Goal: Task Accomplishment & Management: Manage account settings

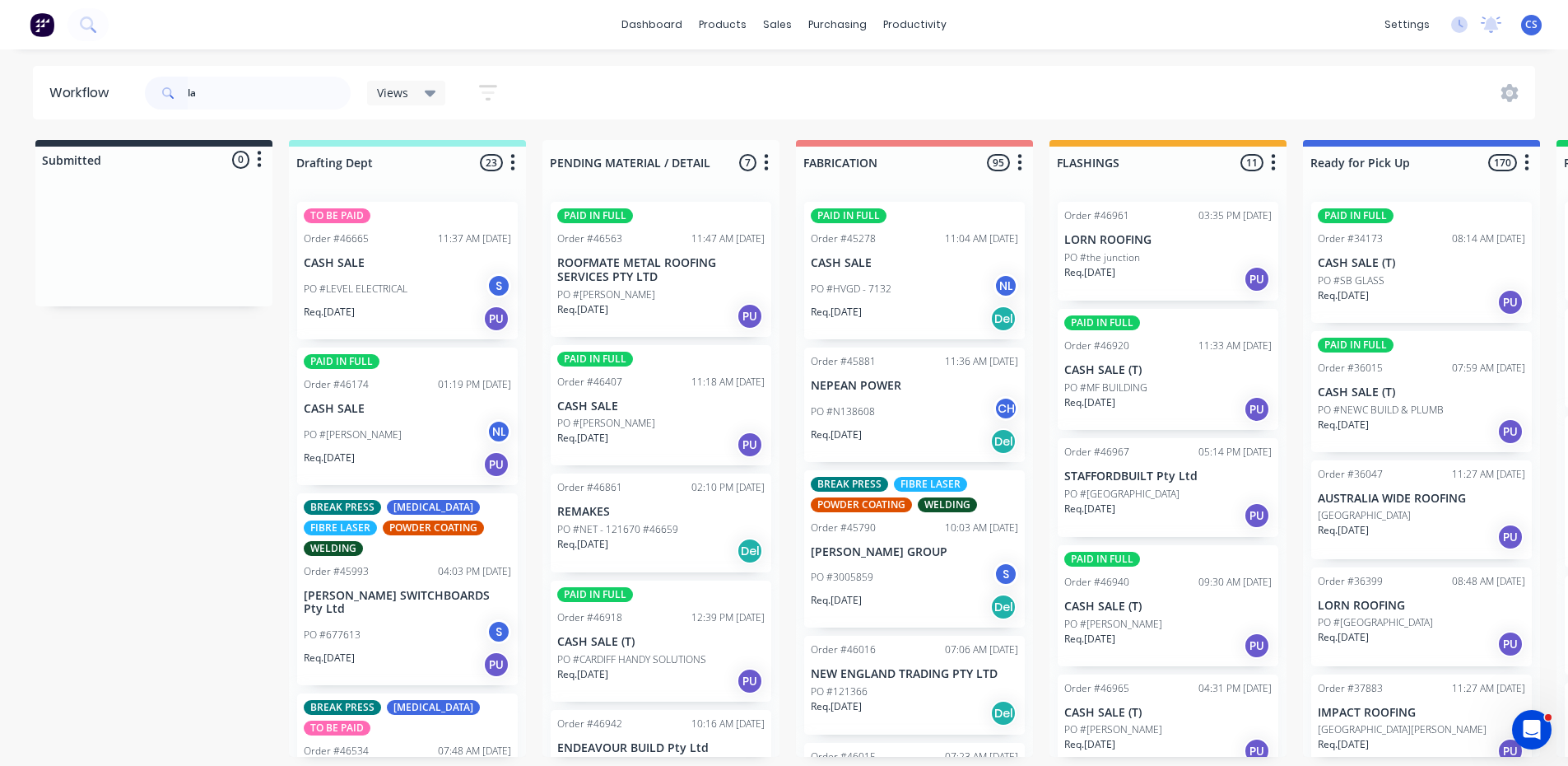
type input "l"
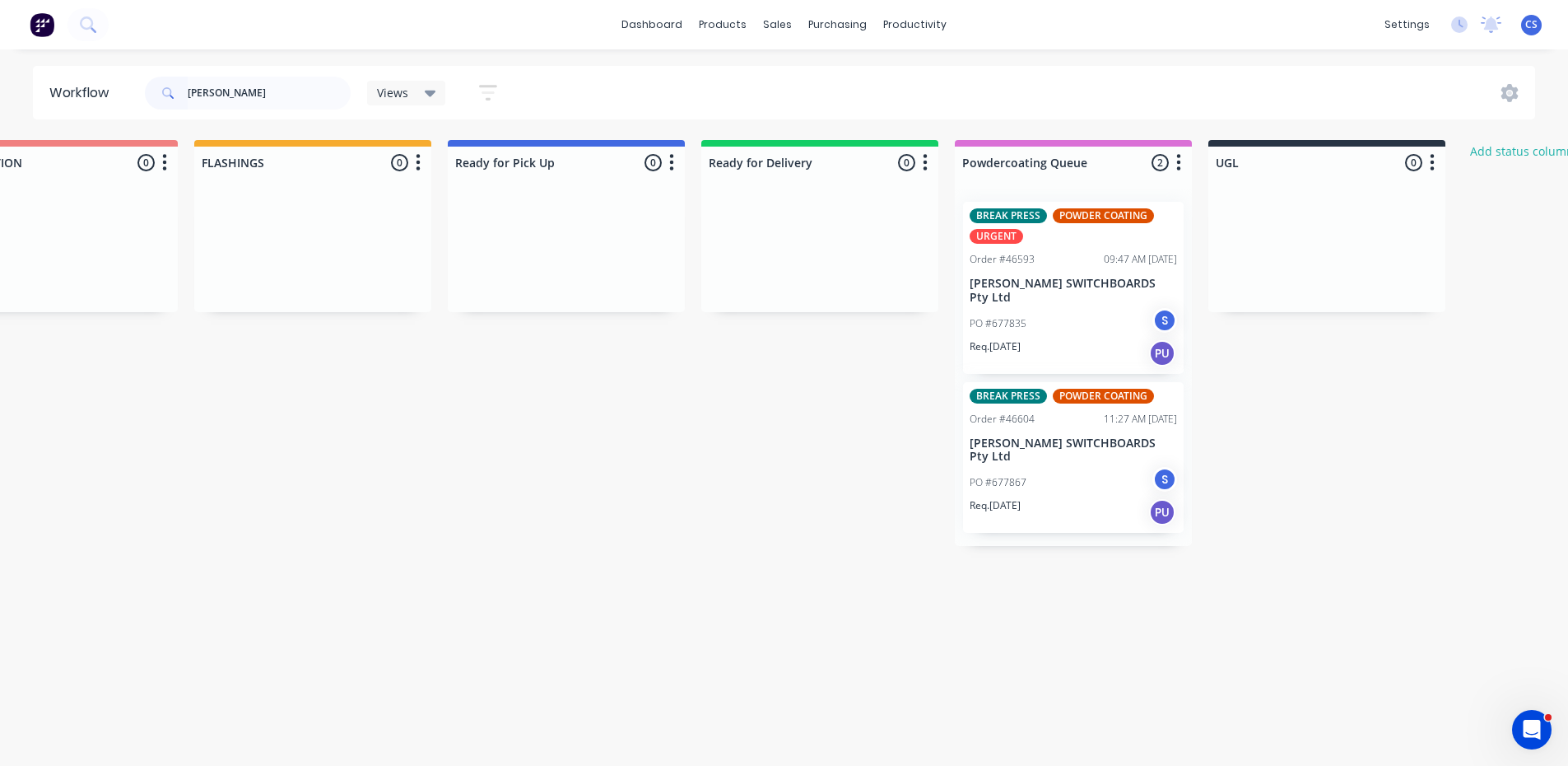
scroll to position [0, 954]
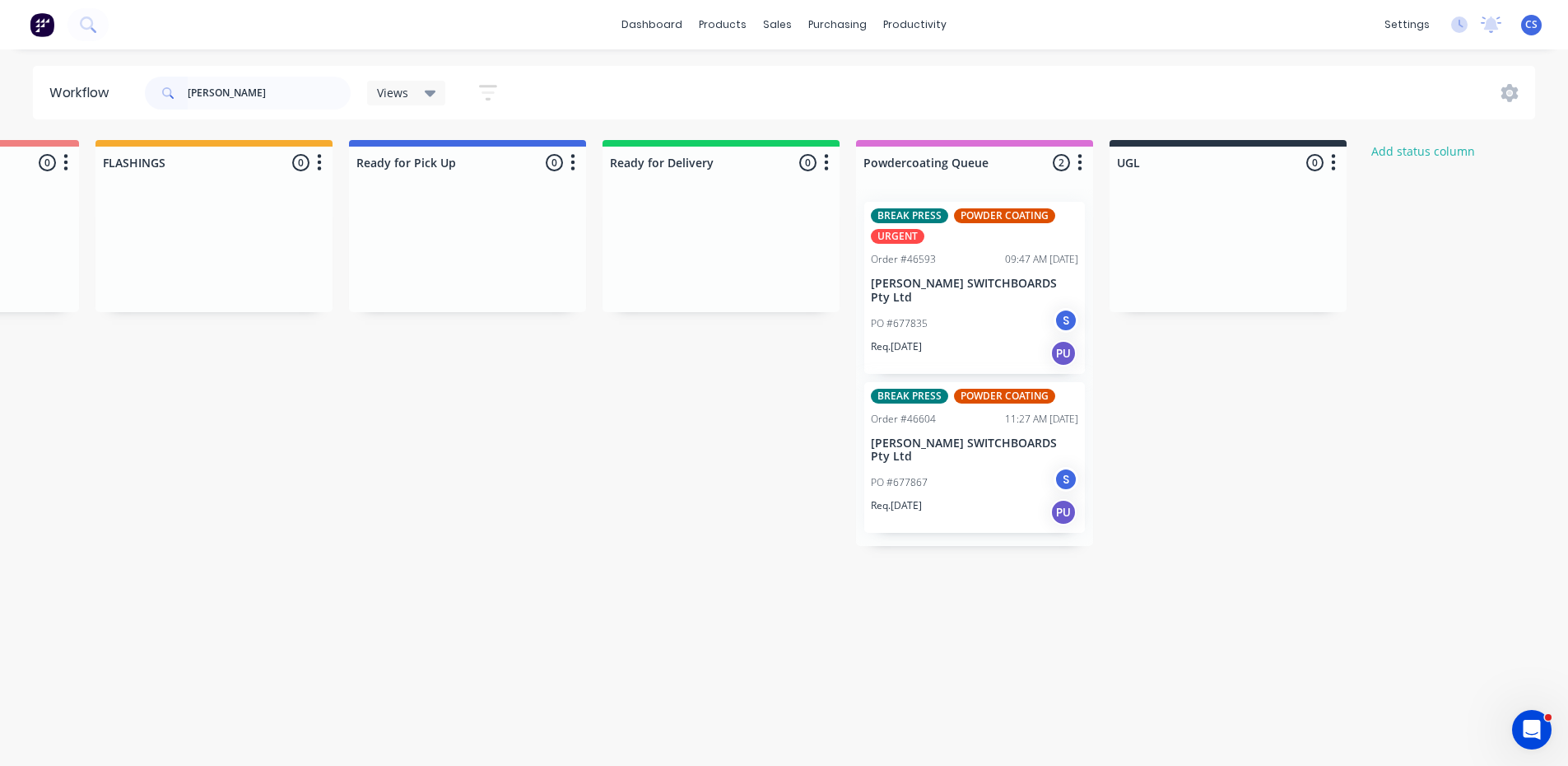
type input "[PERSON_NAME]"
click at [930, 312] on div "PO #677835 S" at bounding box center [975, 324] width 208 height 31
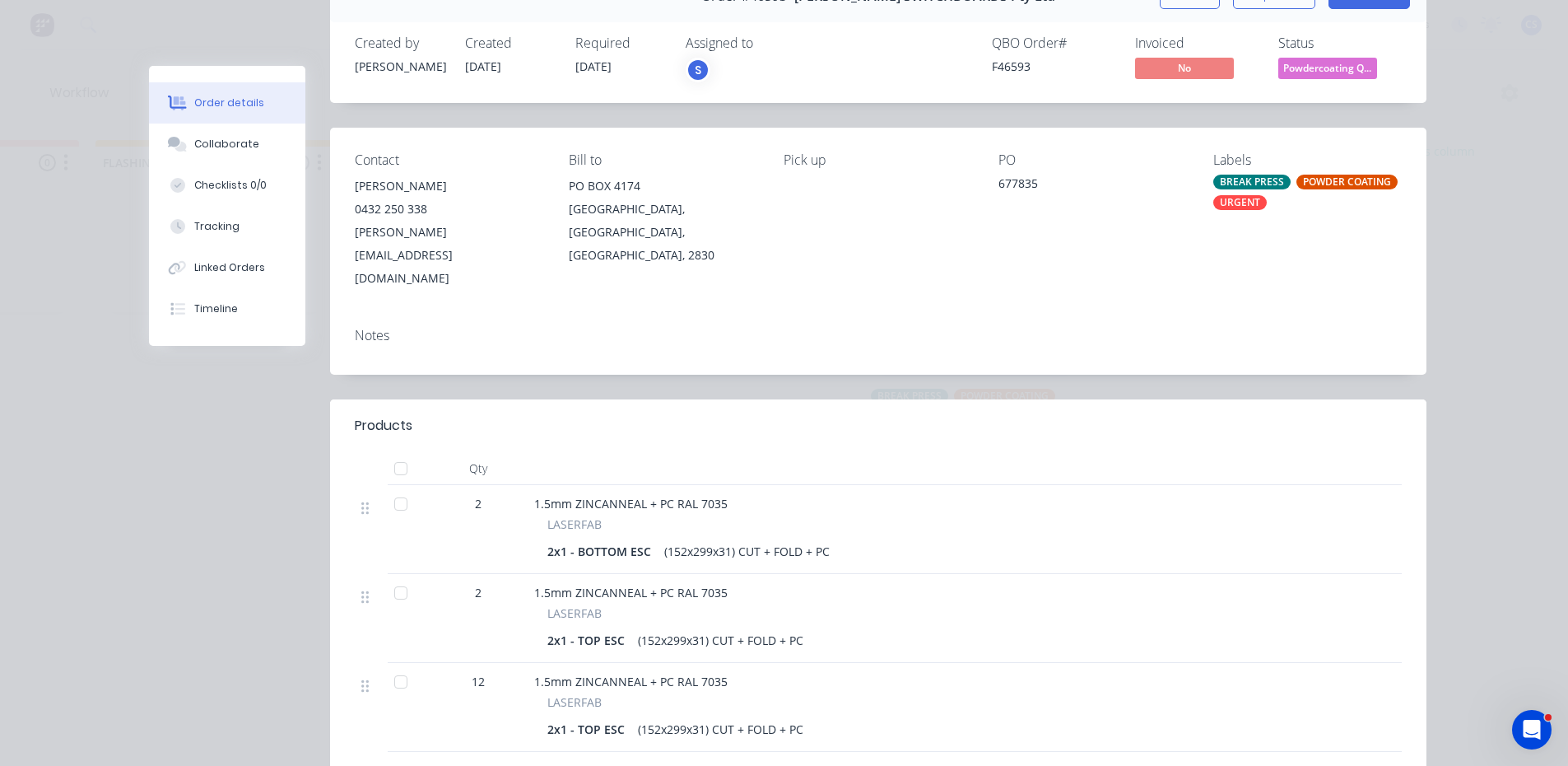
scroll to position [0, 0]
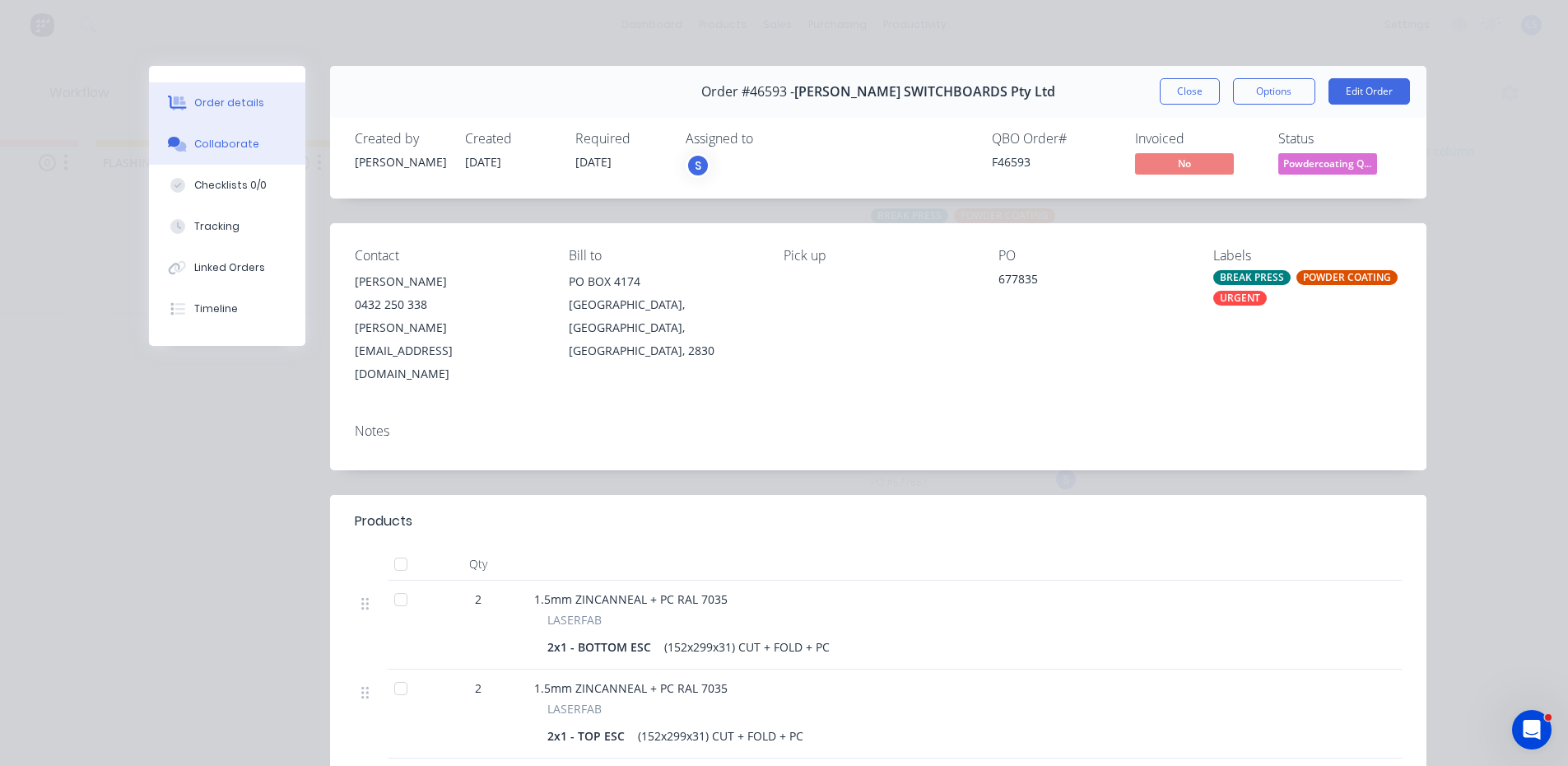
click at [219, 137] on div "Collaborate" at bounding box center [226, 144] width 65 height 15
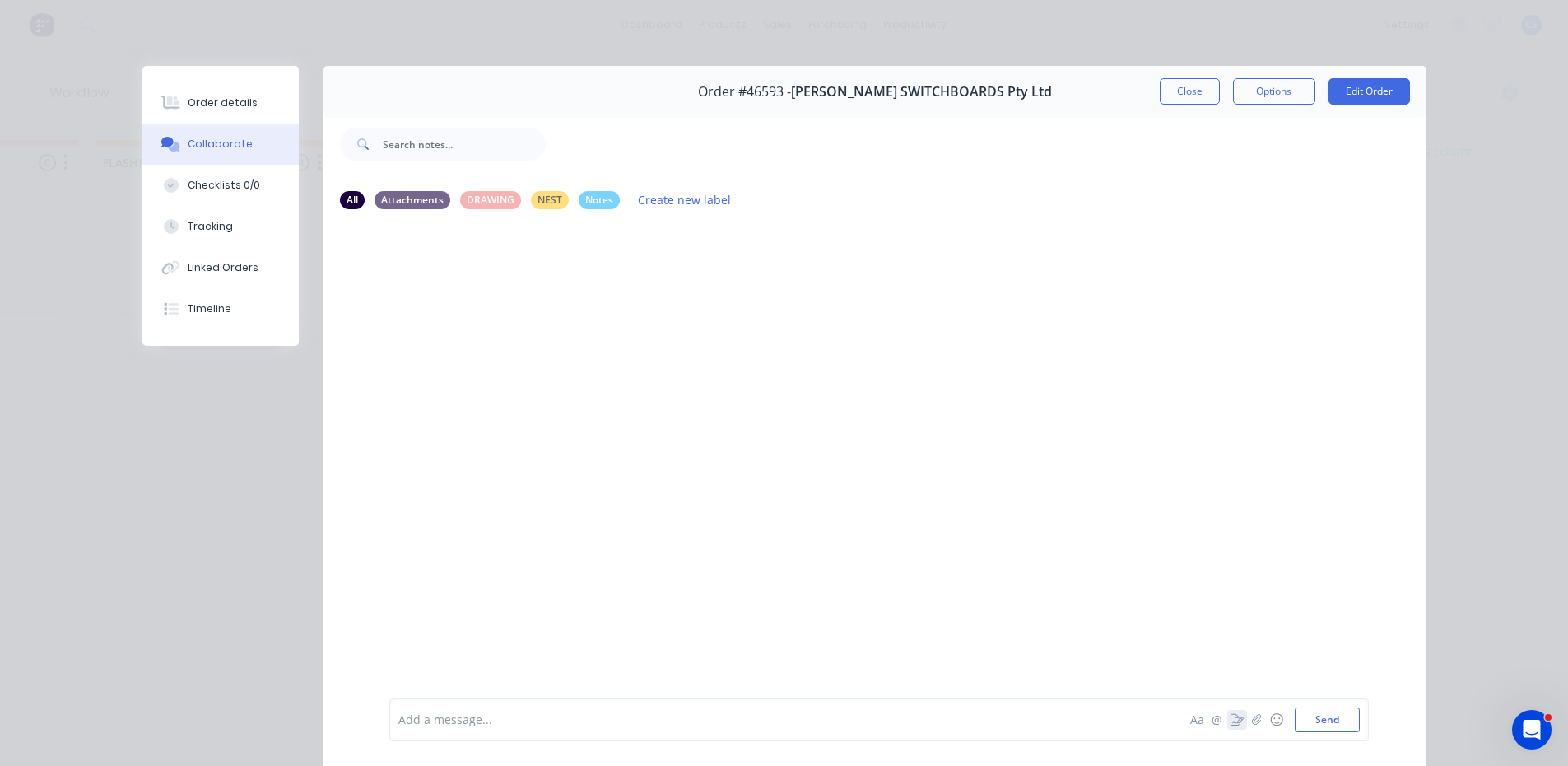
click at [1232, 717] on icon "button" at bounding box center [1237, 719] width 13 height 12
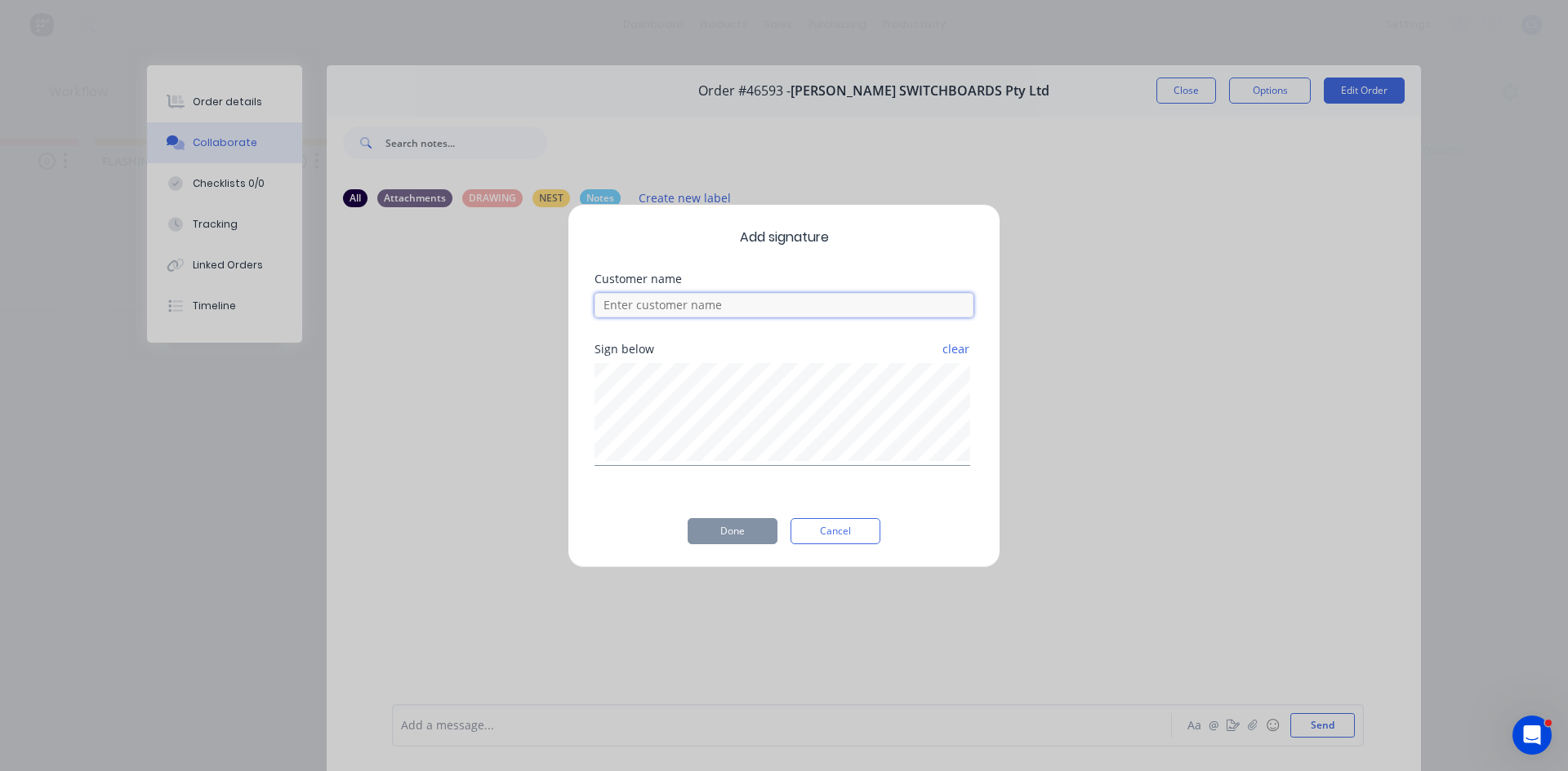
click at [760, 307] on input at bounding box center [783, 305] width 379 height 24
type input "[PERSON_NAME]"
click at [713, 525] on button "Done" at bounding box center [732, 531] width 90 height 26
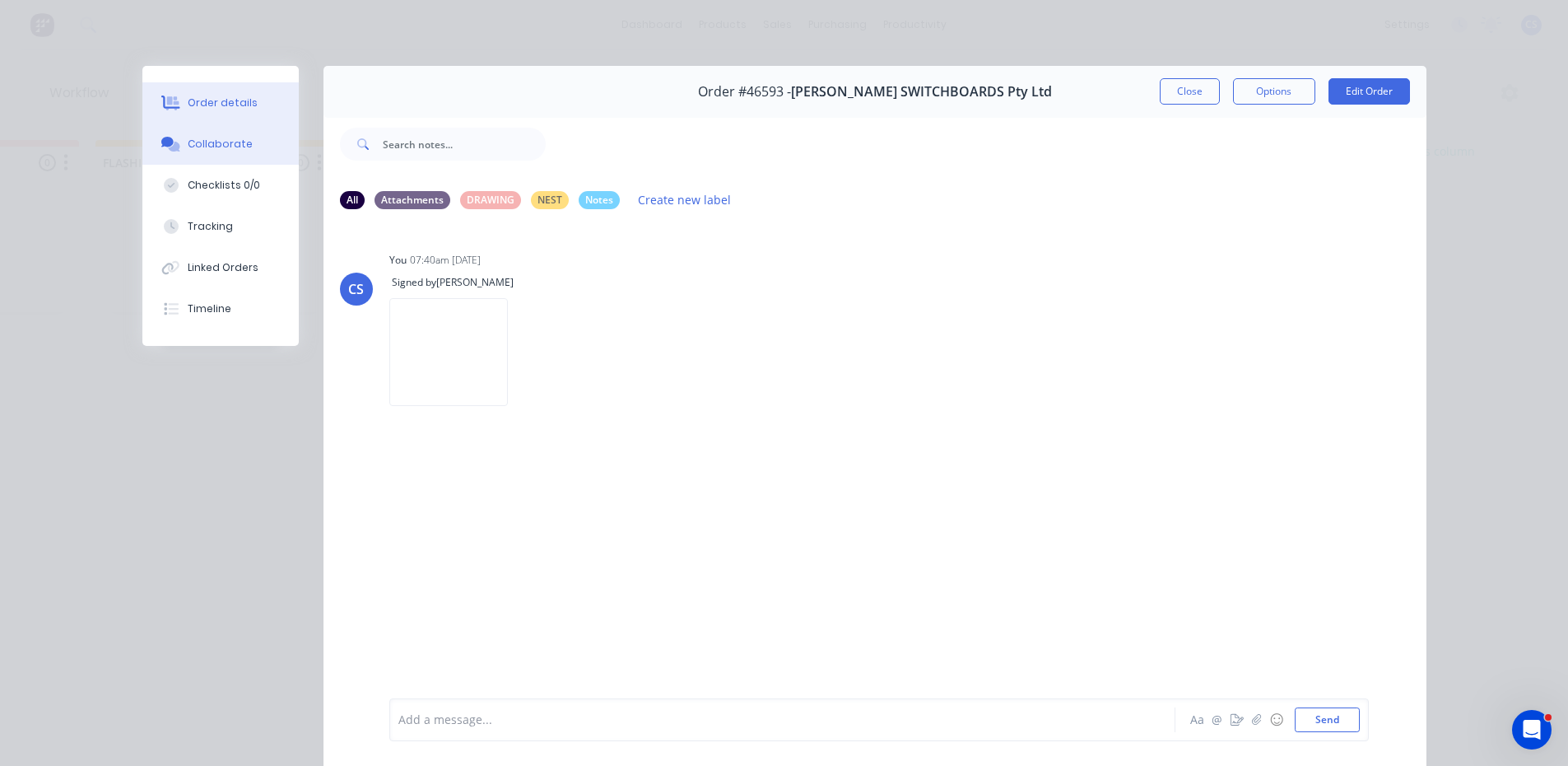
click at [223, 112] on button "Order details" at bounding box center [221, 102] width 157 height 41
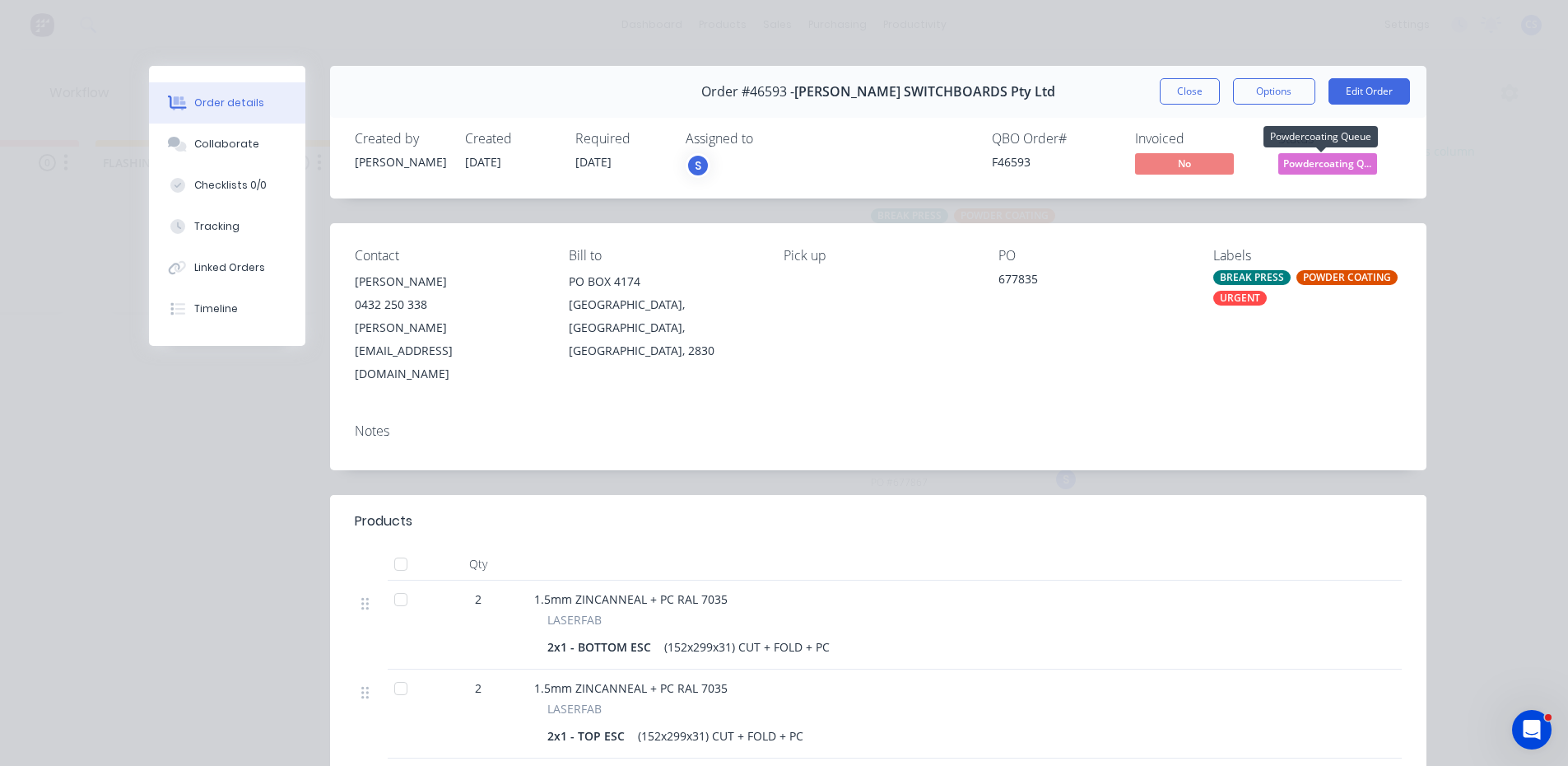
click at [1295, 157] on span "Powdercoating Q..." at bounding box center [1327, 163] width 98 height 21
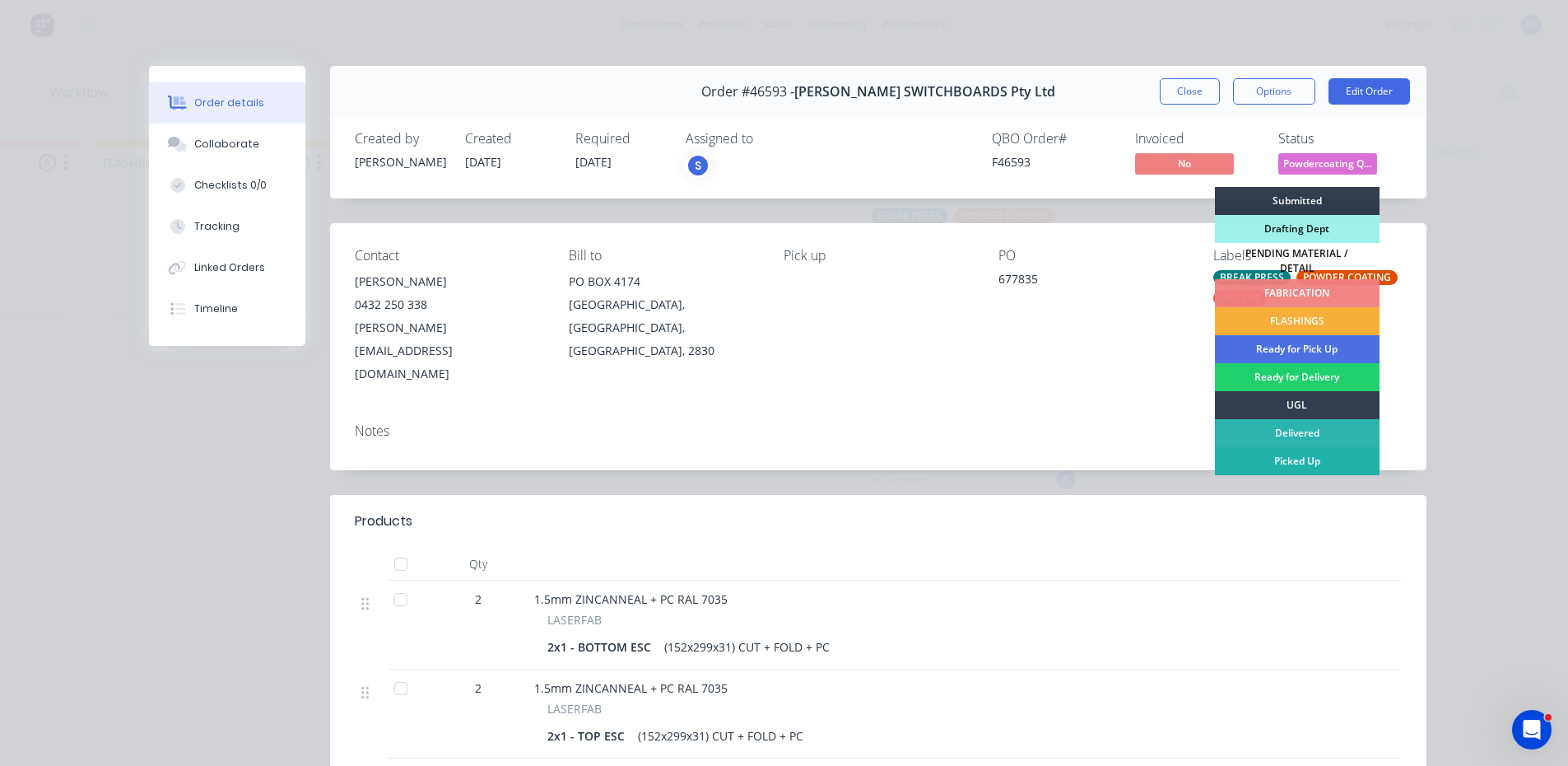
click at [1262, 448] on div "Picked Up" at bounding box center [1297, 461] width 165 height 28
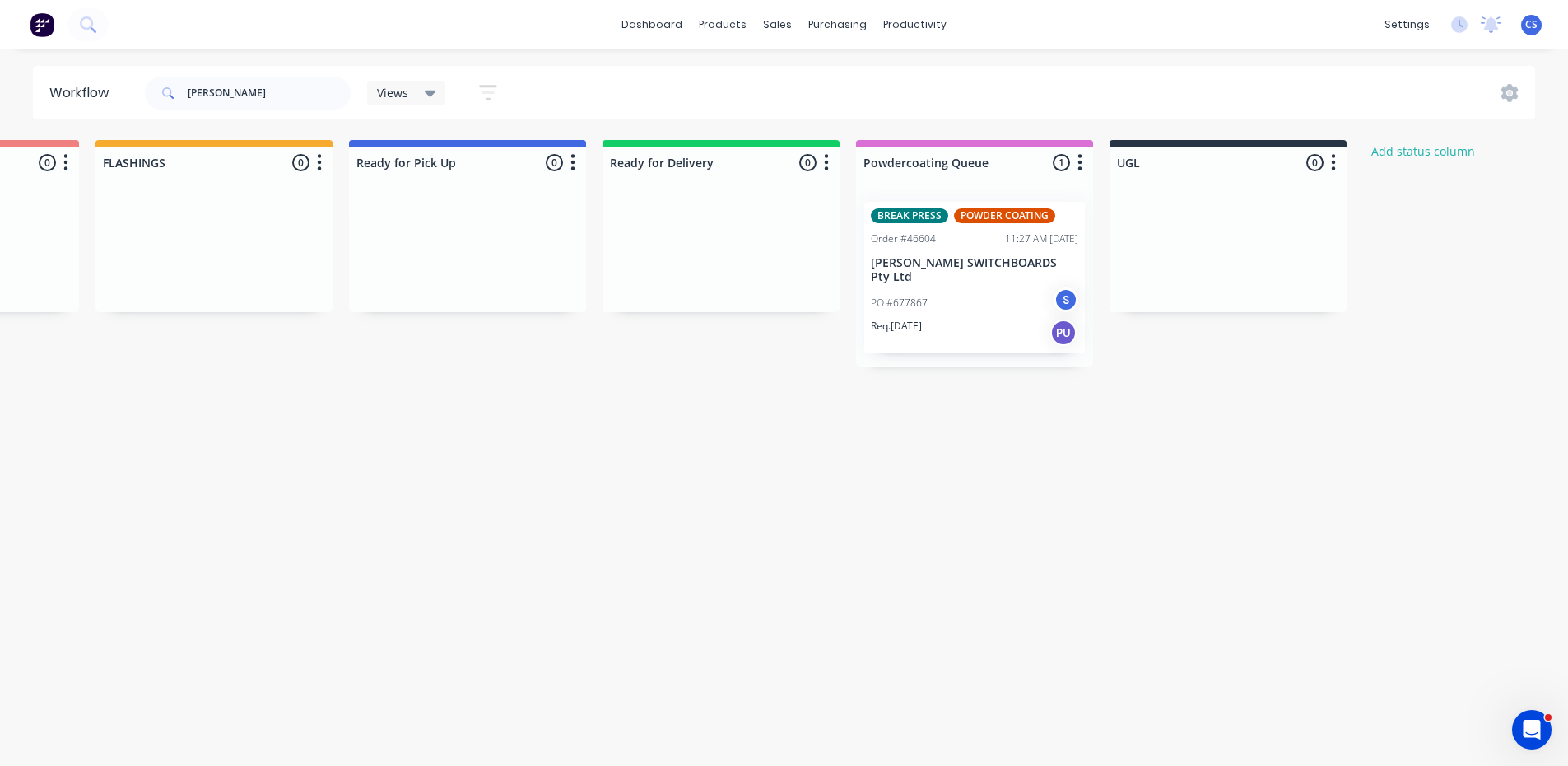
click at [993, 287] on div "PO #677867 S" at bounding box center [975, 303] width 208 height 31
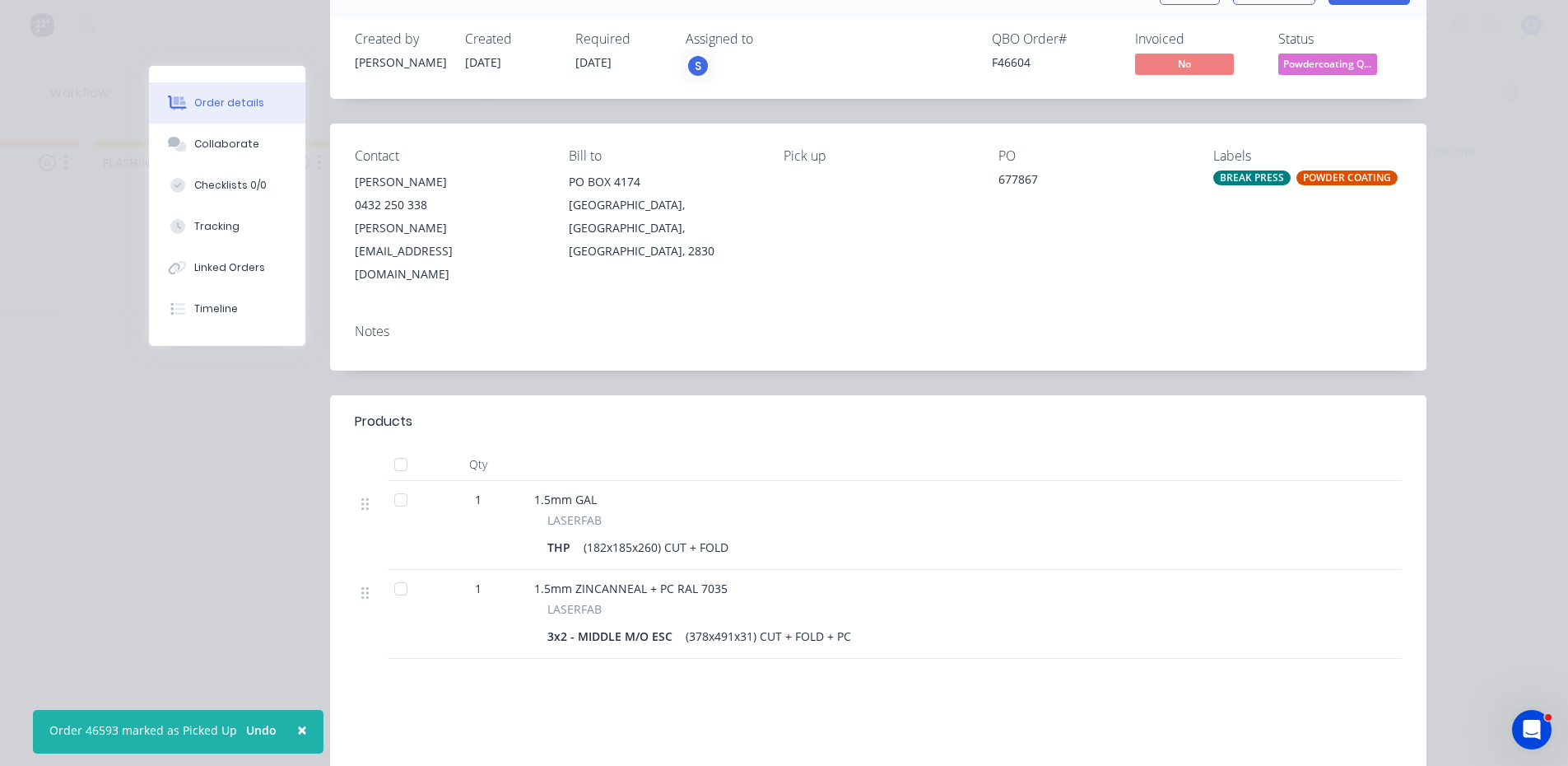
scroll to position [247, 0]
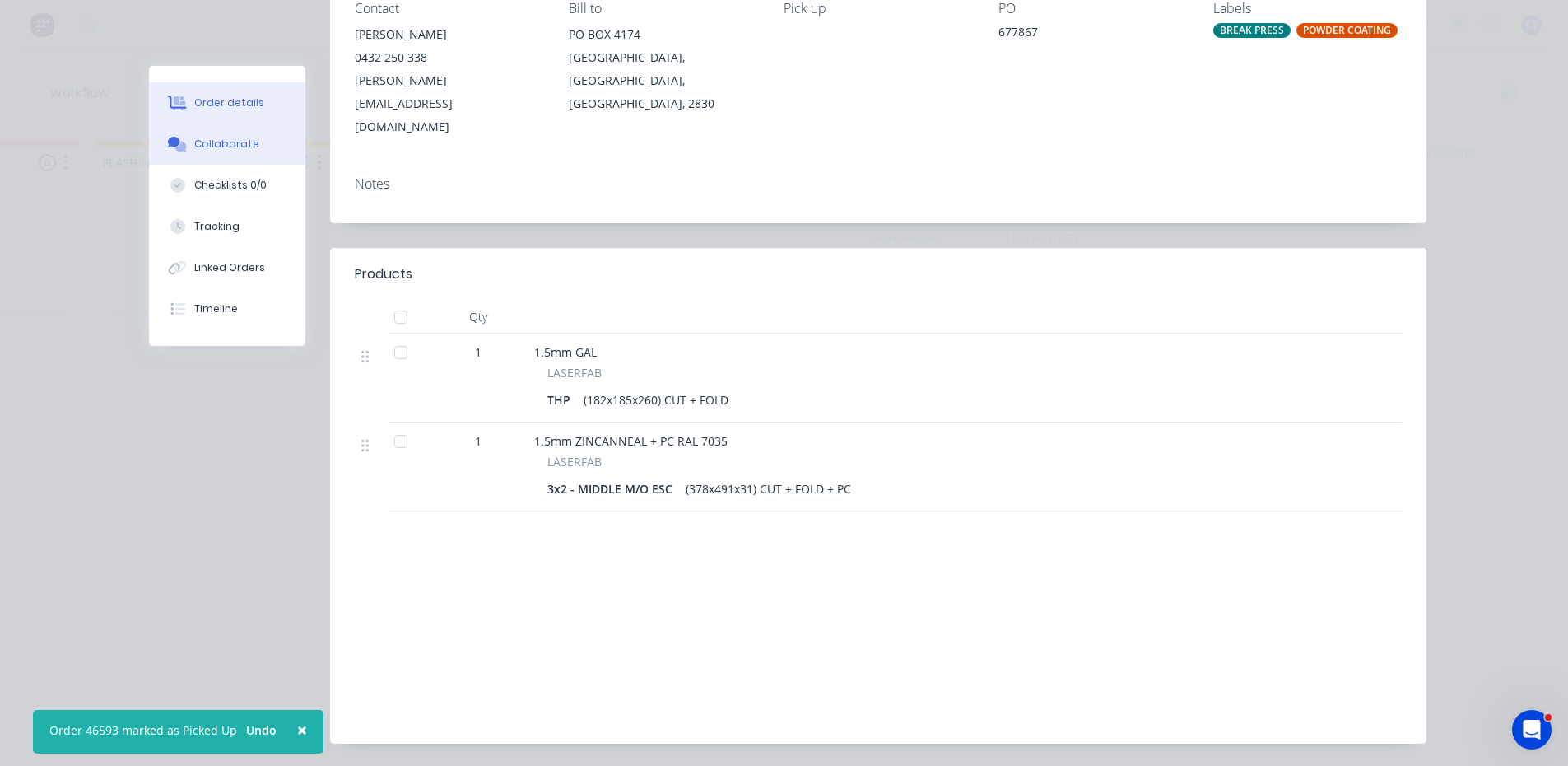
click at [247, 139] on button "Collaborate" at bounding box center [227, 143] width 157 height 41
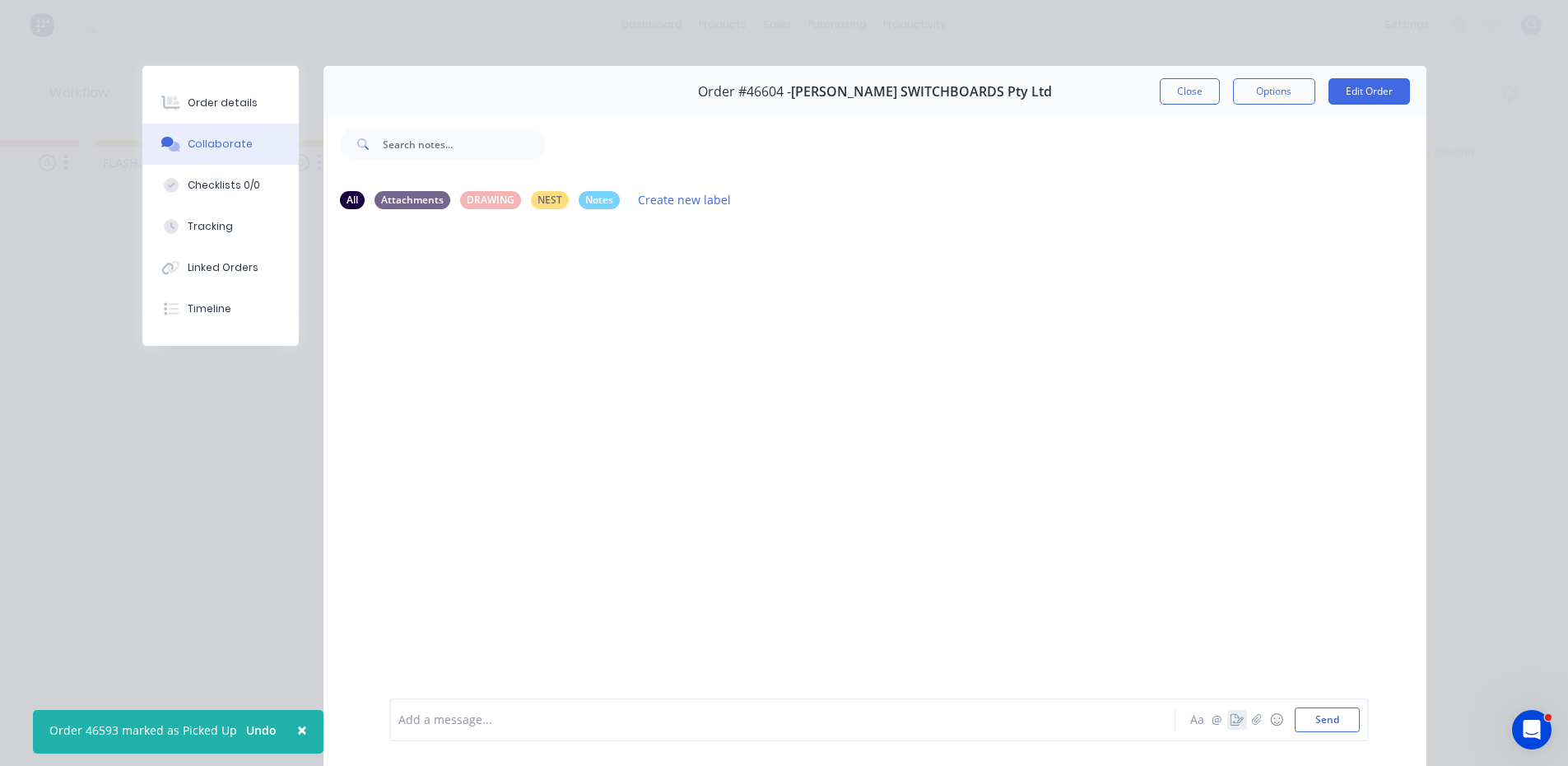
click at [1233, 729] on button "button" at bounding box center [1237, 719] width 20 height 20
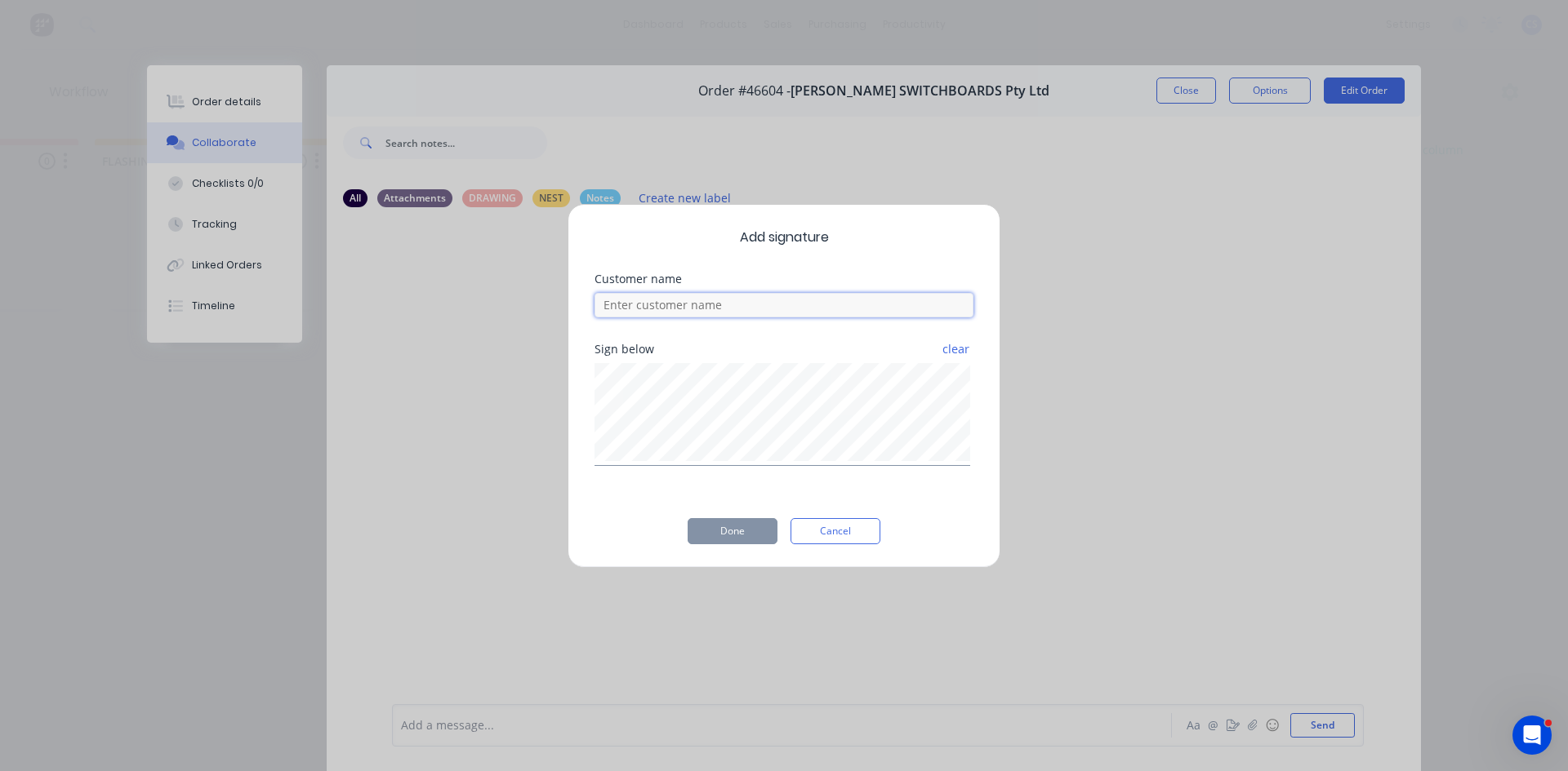
click at [723, 302] on input at bounding box center [783, 305] width 379 height 24
type input "[PERSON_NAME]"
click at [724, 529] on button "Done" at bounding box center [732, 531] width 90 height 26
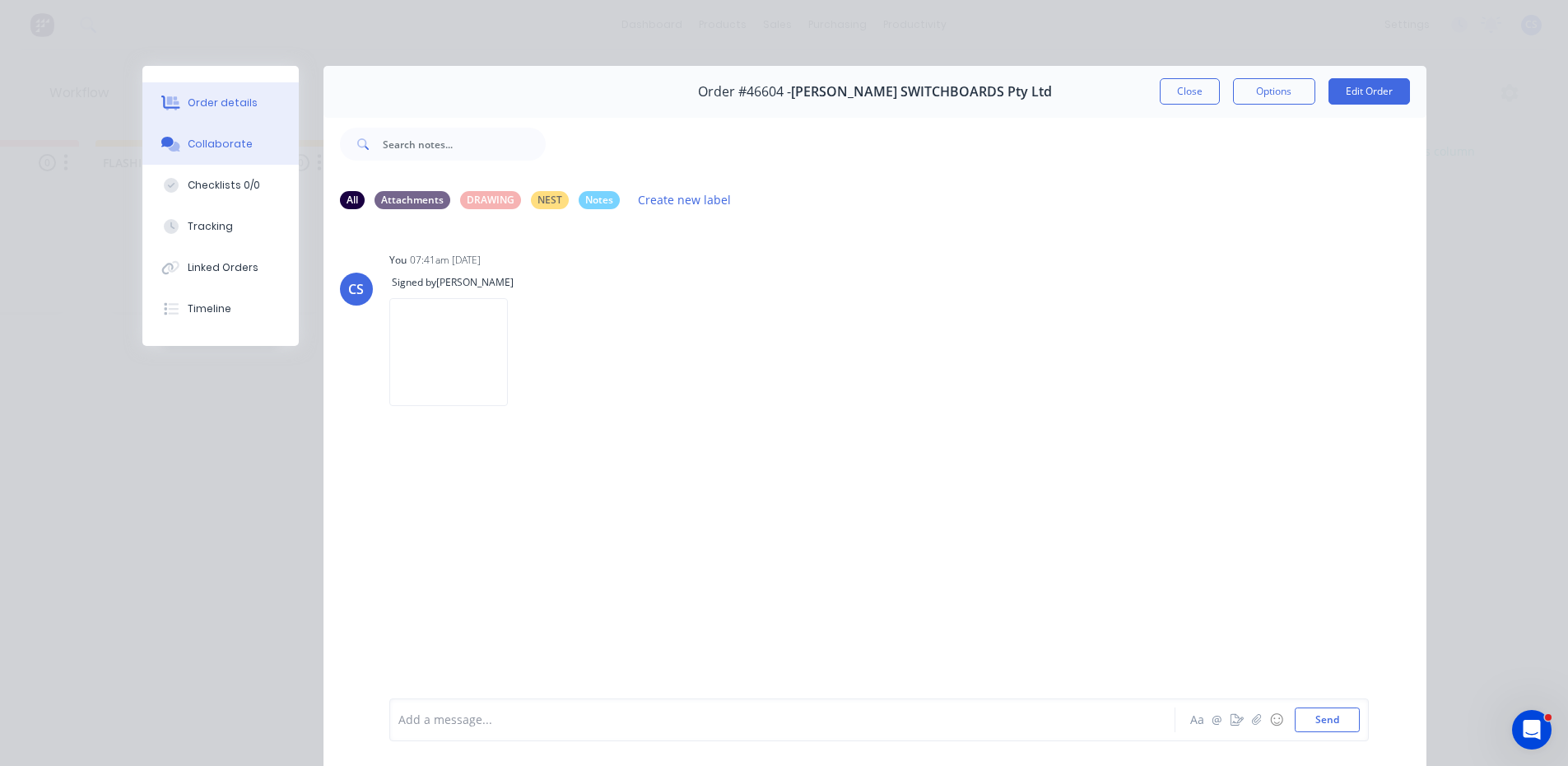
click at [221, 112] on button "Order details" at bounding box center [221, 102] width 157 height 41
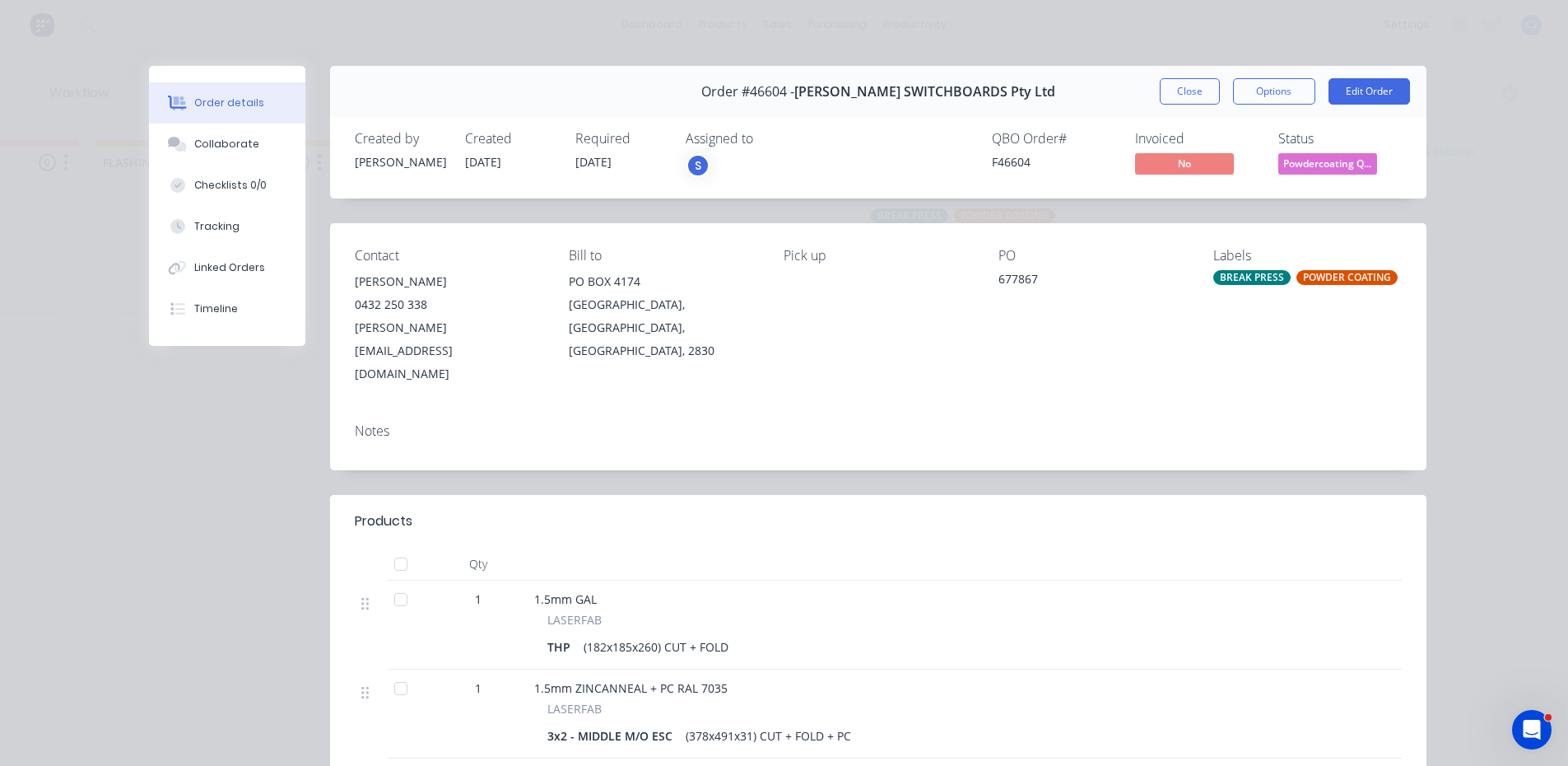
click at [1298, 166] on span "Powdercoating Q..." at bounding box center [1327, 163] width 98 height 21
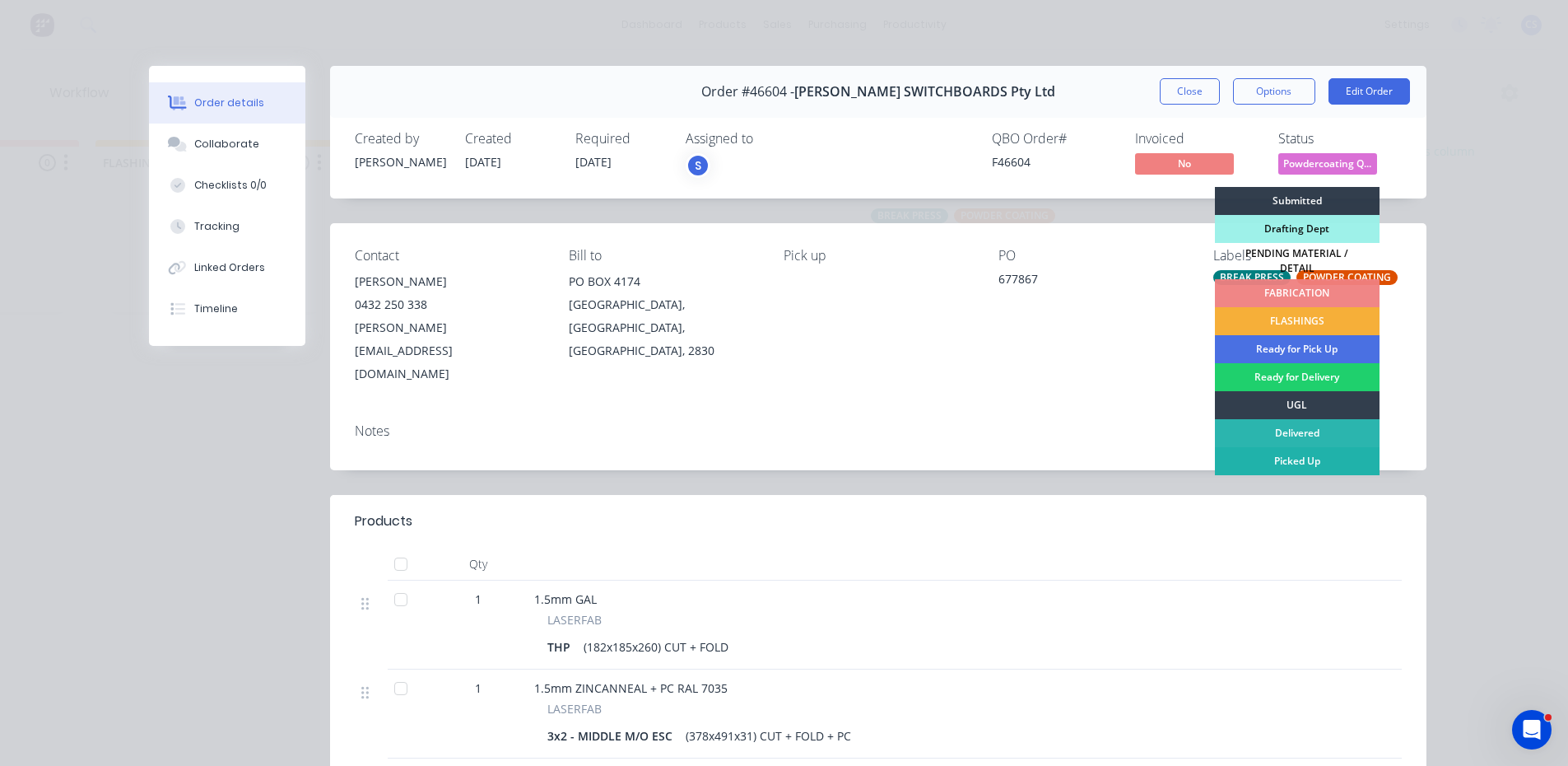
click at [1284, 450] on div "Picked Up" at bounding box center [1297, 461] width 165 height 28
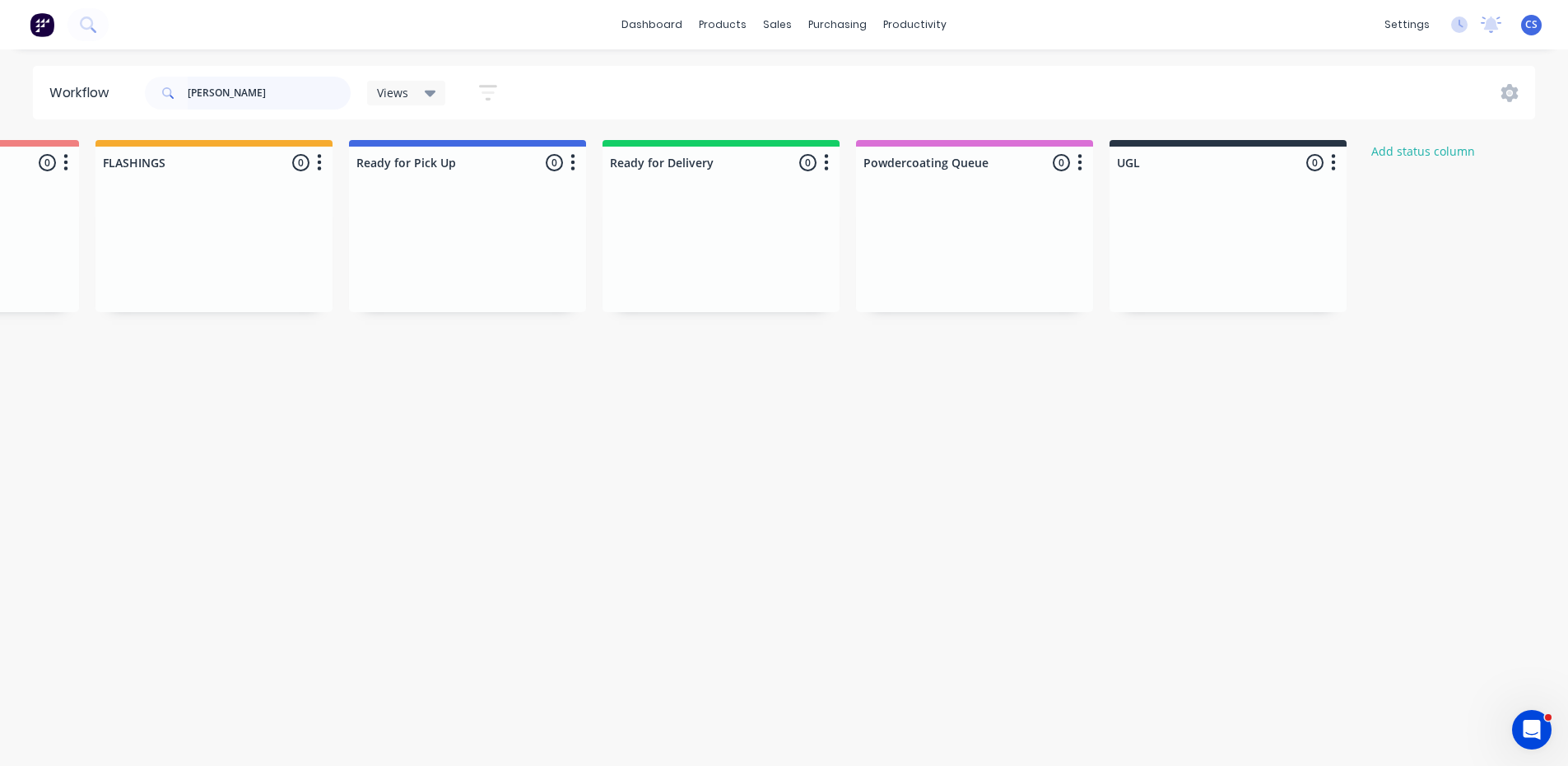
drag, startPoint x: 259, startPoint y: 89, endPoint x: 83, endPoint y: 89, distance: 176.0
click at [83, 89] on header "Workflow [PERSON_NAME] Views Save new view None (Default) edit Nilesh edit Prod…" at bounding box center [784, 92] width 1503 height 54
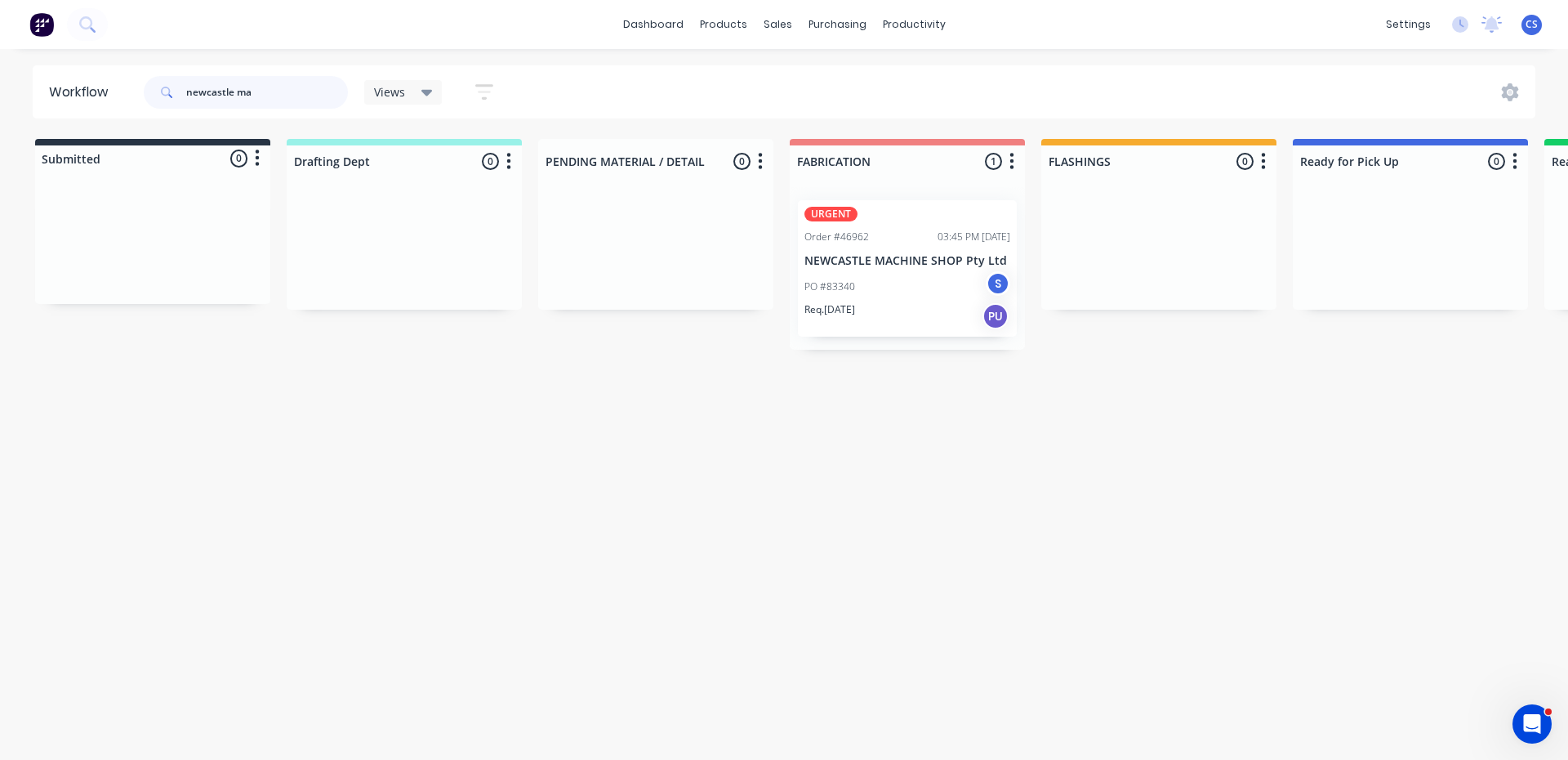
type input "newcastle ma"
click at [880, 283] on div "PO #83340 S" at bounding box center [908, 287] width 206 height 31
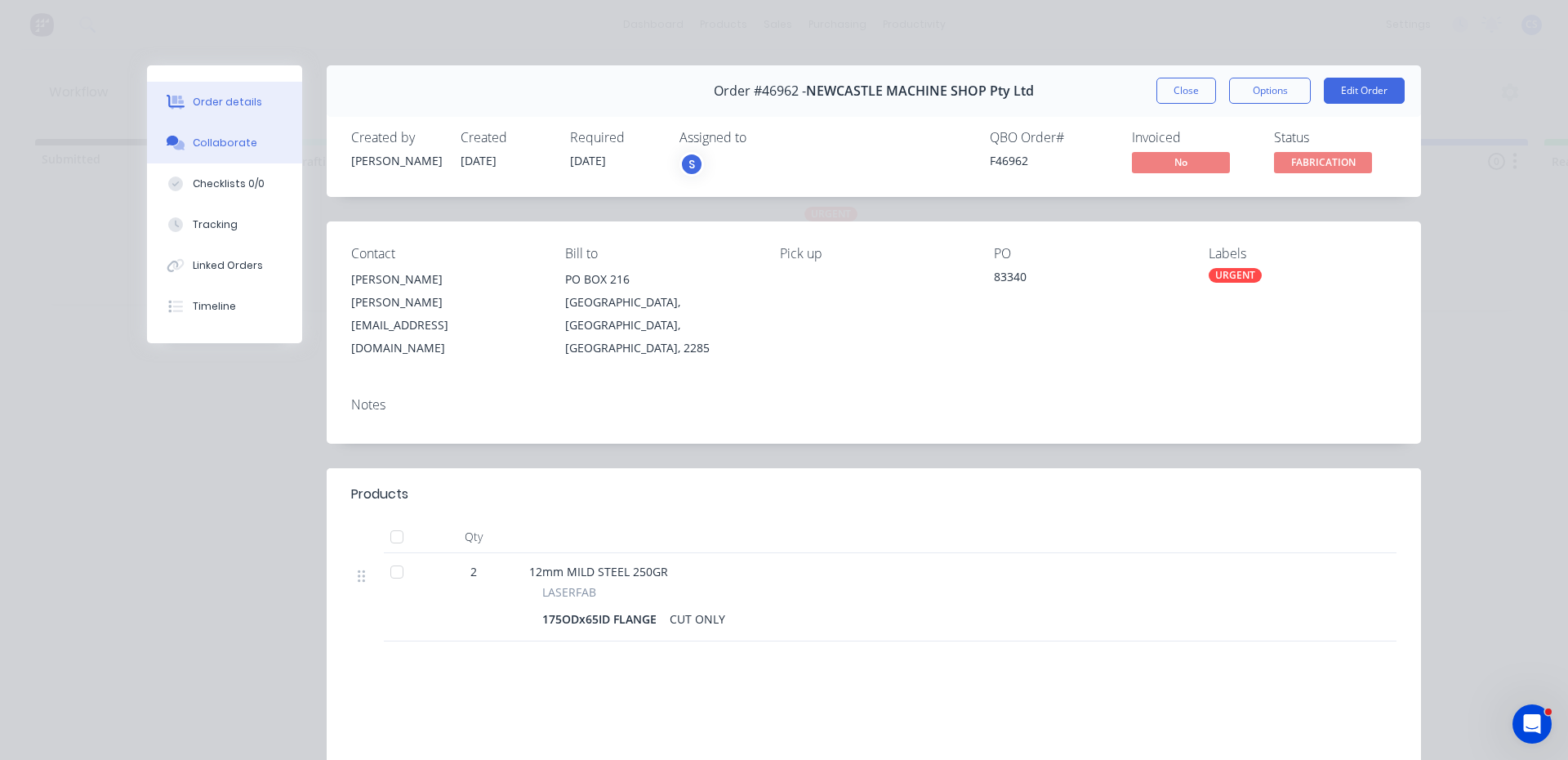
click at [193, 143] on div "Collaborate" at bounding box center [224, 143] width 64 height 14
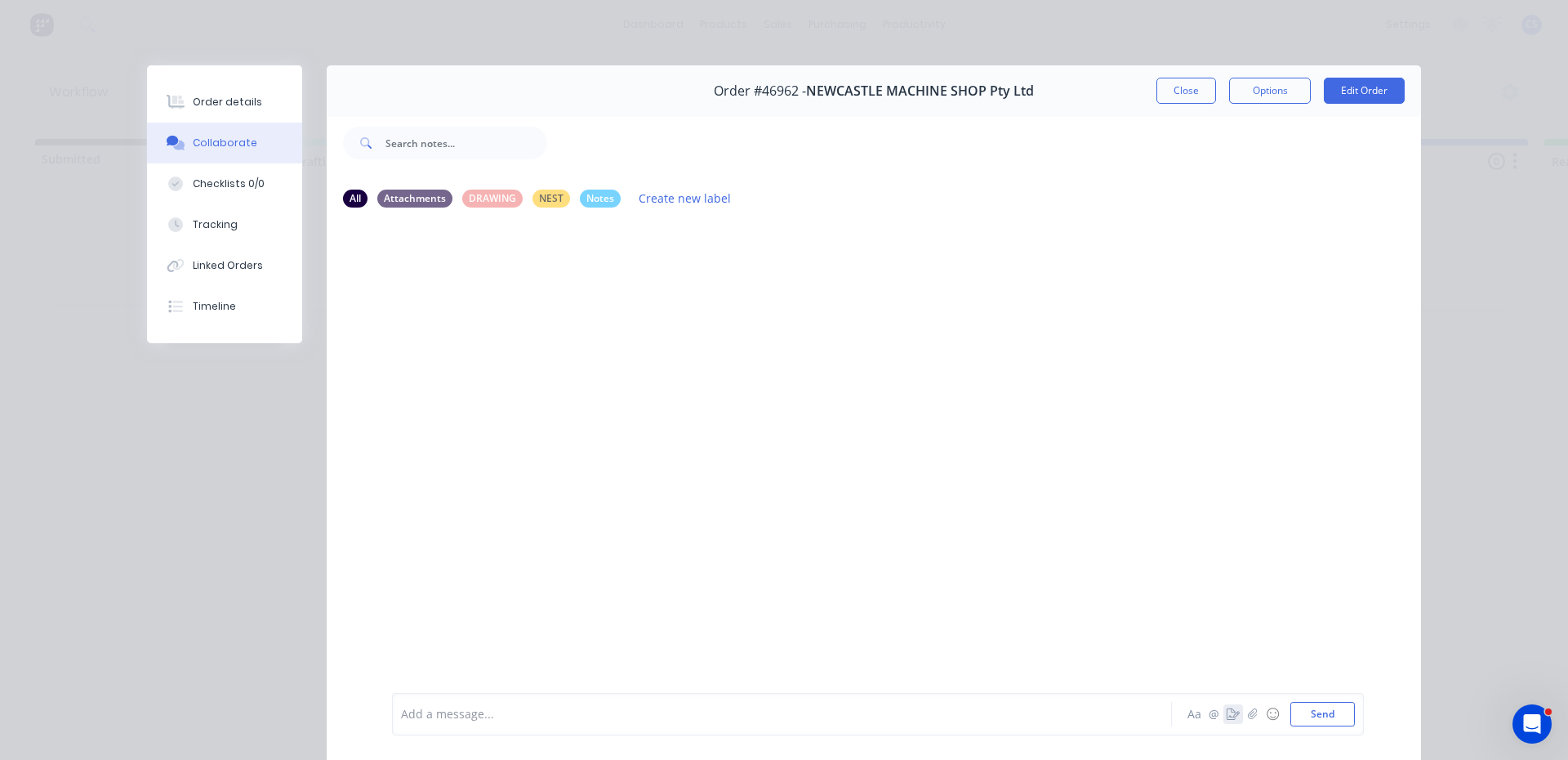
click at [1226, 708] on icon "button" at bounding box center [1233, 714] width 13 height 12
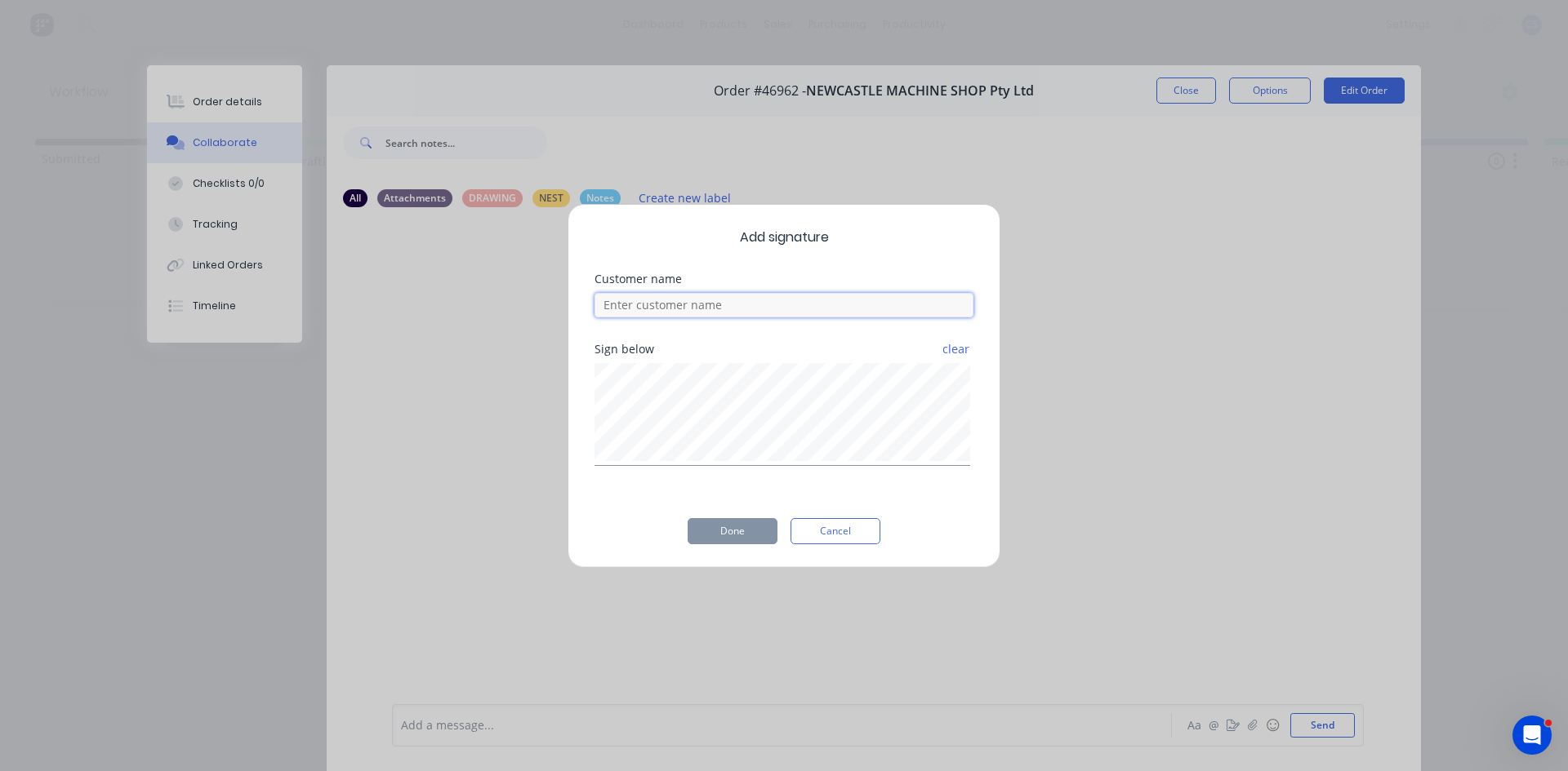
click at [781, 296] on input at bounding box center [783, 305] width 379 height 24
type input "[PERSON_NAME]"
click at [751, 530] on button "Done" at bounding box center [732, 531] width 90 height 26
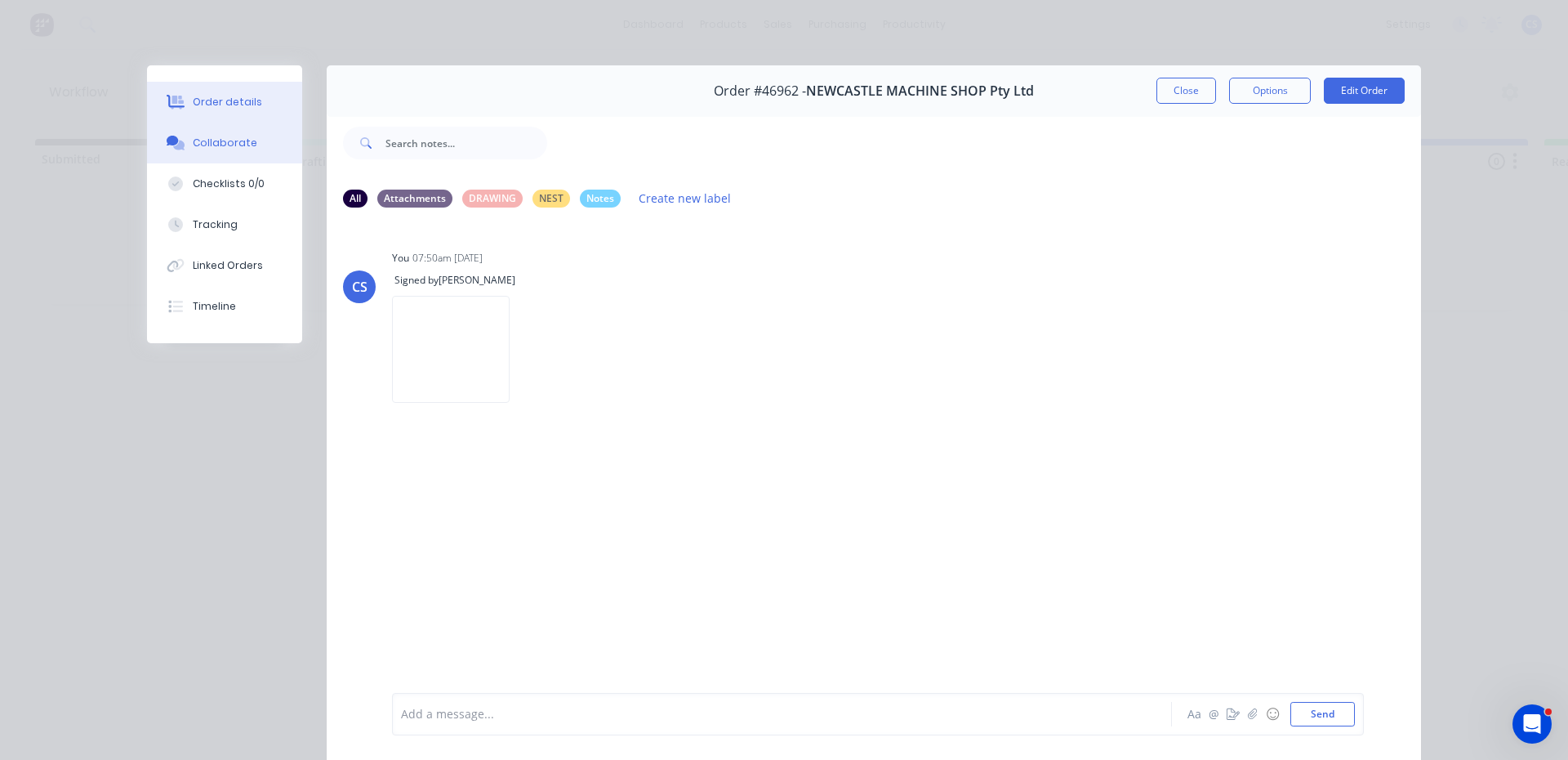
click at [259, 101] on button "Order details" at bounding box center [225, 101] width 156 height 41
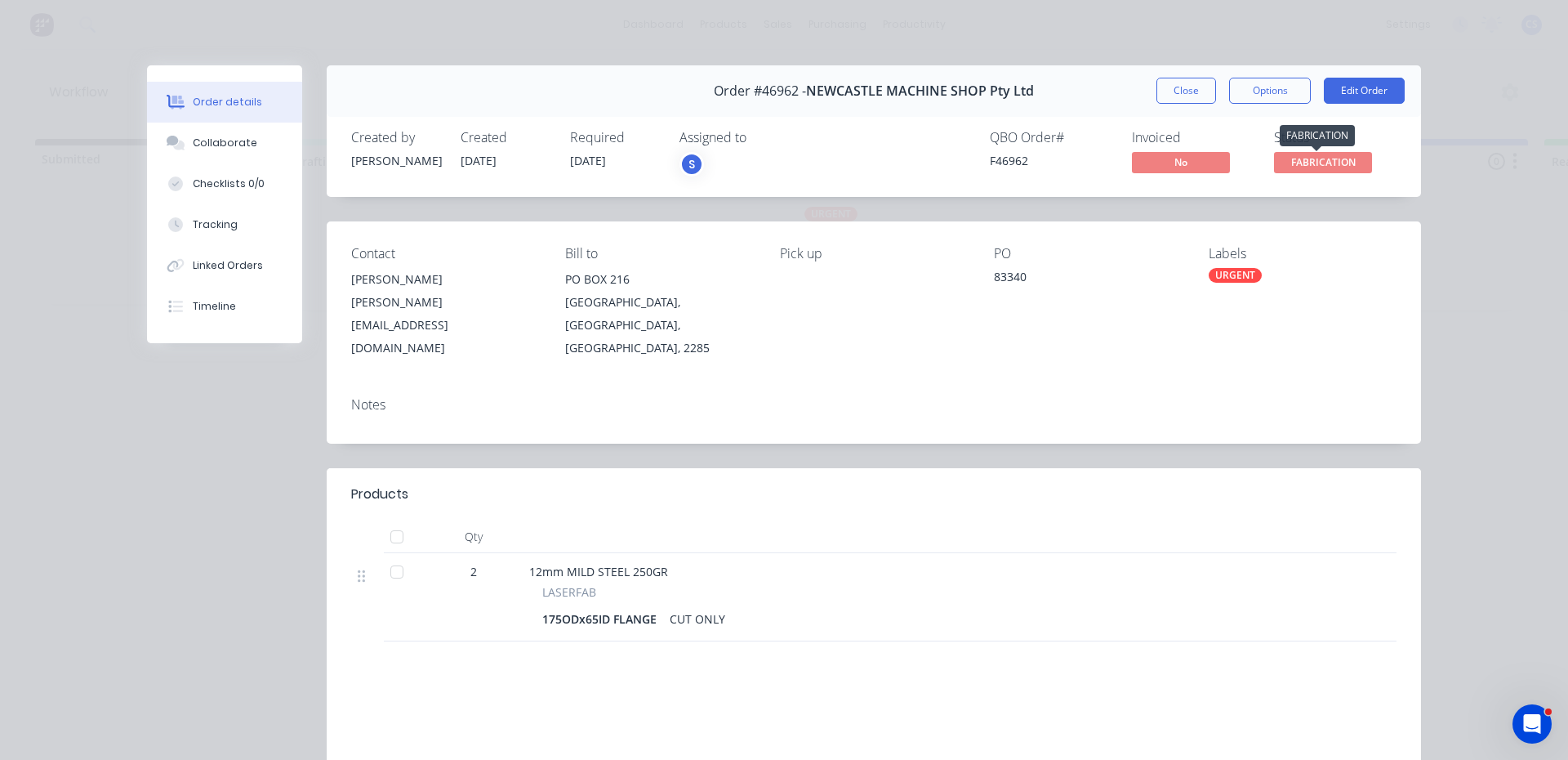
click at [1345, 164] on span "FABRICATION" at bounding box center [1323, 162] width 98 height 21
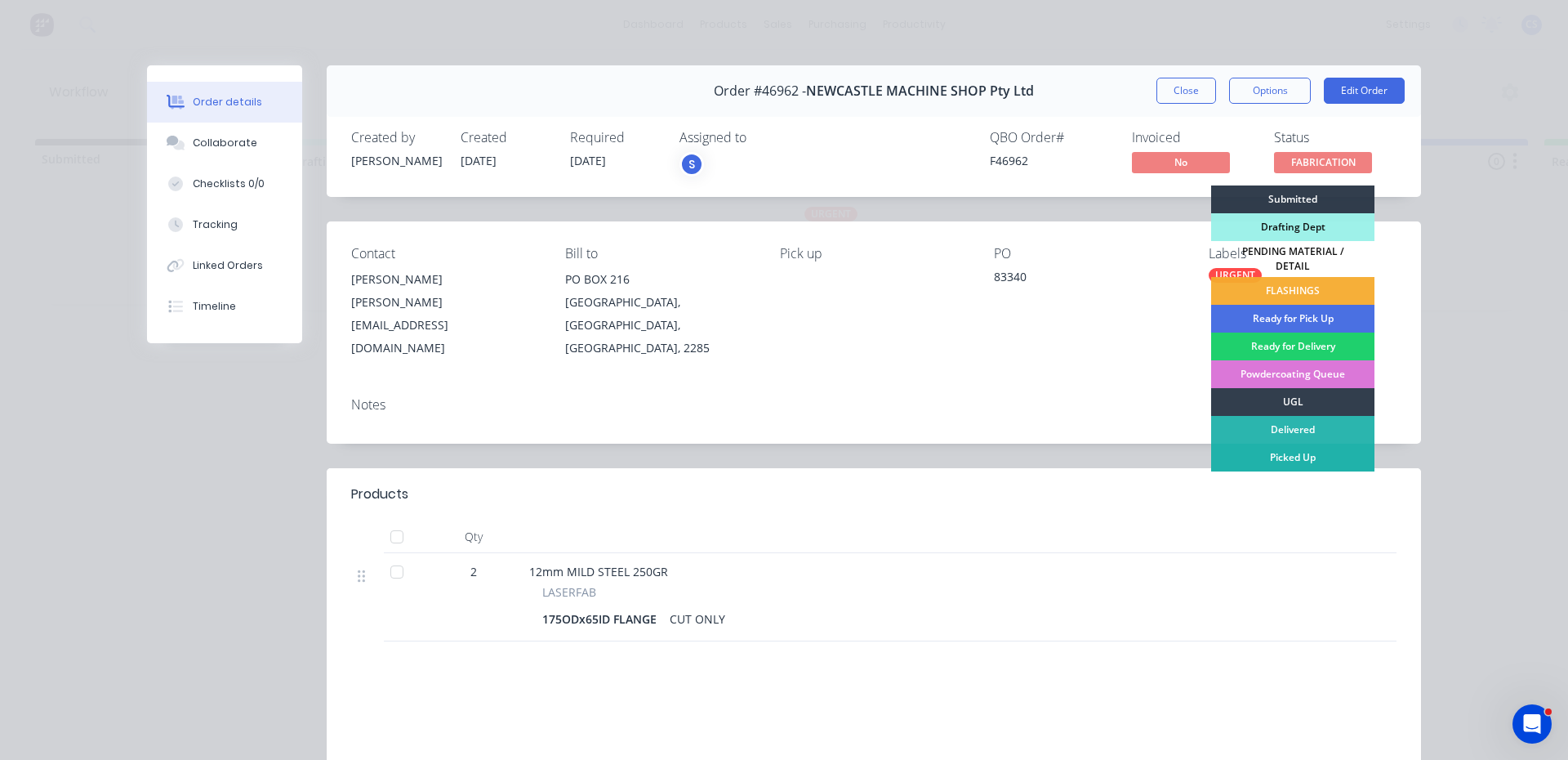
click at [1287, 443] on div "Picked Up" at bounding box center [1292, 457] width 164 height 28
